Goal: Transaction & Acquisition: Purchase product/service

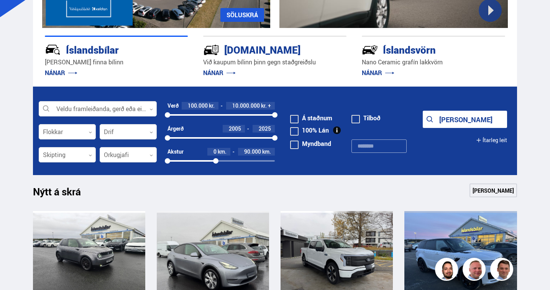
drag, startPoint x: 274, startPoint y: 162, endPoint x: 216, endPoint y: 162, distance: 58.6
click at [216, 162] on div at bounding box center [215, 160] width 5 height 5
drag, startPoint x: 274, startPoint y: 115, endPoint x: 214, endPoint y: 119, distance: 59.5
click at [214, 119] on div "Verð 100.000 kr. 4.500.000 kr. + 100000 4455006" at bounding box center [220, 113] width 107 height 23
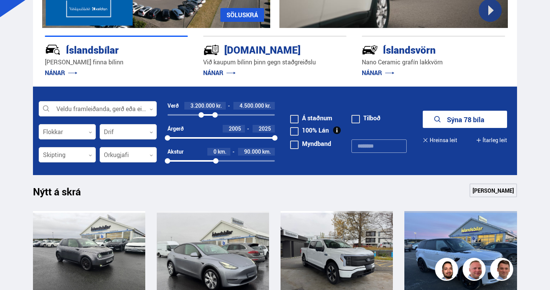
drag, startPoint x: 167, startPoint y: 114, endPoint x: 201, endPoint y: 119, distance: 34.4
click at [201, 119] on div "Verð 3.200.000 kr. 4.500.000 kr. 3217506 4500000" at bounding box center [220, 113] width 107 height 23
click at [466, 121] on button "Sýna 37 bíla" at bounding box center [464, 119] width 84 height 17
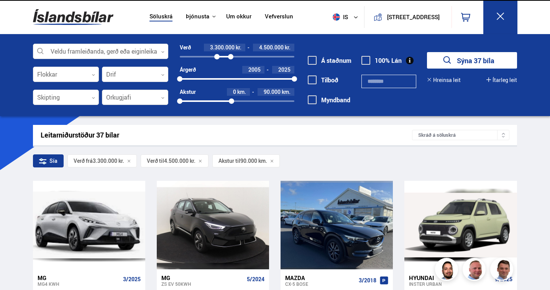
click at [134, 97] on div at bounding box center [135, 97] width 66 height 15
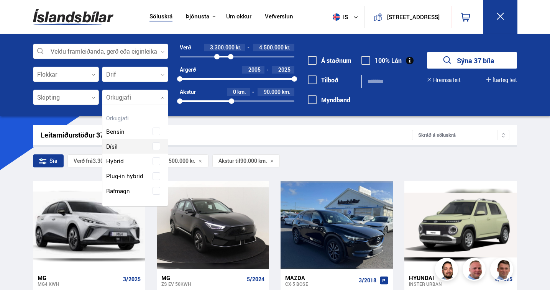
scroll to position [99, 65]
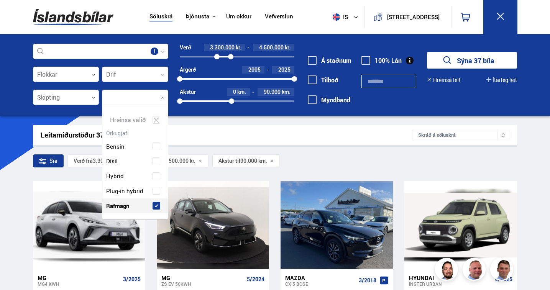
click at [136, 188] on div "Bensín Dísil Hybrid Plug-in hybrid Rafmagn" at bounding box center [134, 171] width 65 height 86
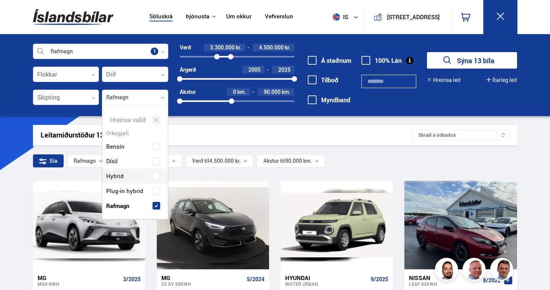
click at [144, 96] on div at bounding box center [135, 97] width 66 height 15
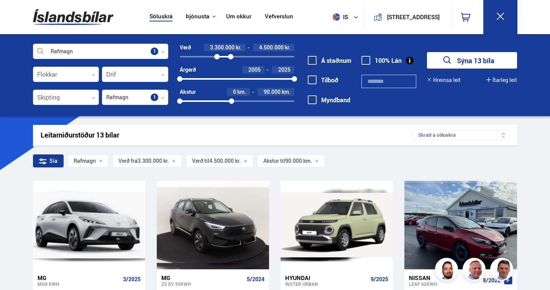
click at [490, 55] on button "Sýna 13 bíla" at bounding box center [472, 60] width 90 height 16
click at [232, 57] on div at bounding box center [231, 56] width 5 height 5
click at [484, 62] on button "Sýna 14 bíla" at bounding box center [472, 60] width 90 height 16
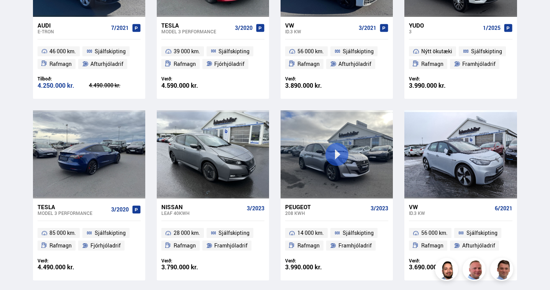
scroll to position [447, 0]
